Goal: Information Seeking & Learning: Learn about a topic

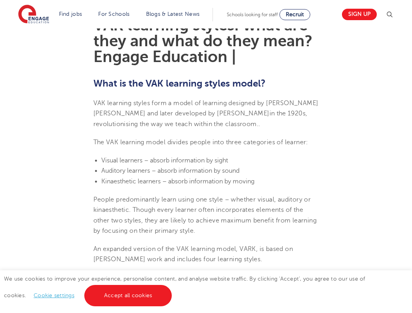
scroll to position [231, 0]
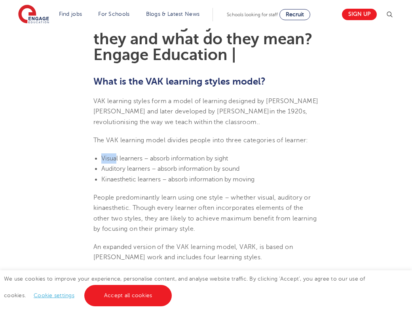
drag, startPoint x: 117, startPoint y: 158, endPoint x: 112, endPoint y: 153, distance: 7.0
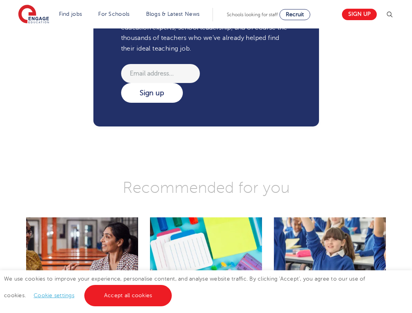
scroll to position [1357, 0]
